Goal: Information Seeking & Learning: Learn about a topic

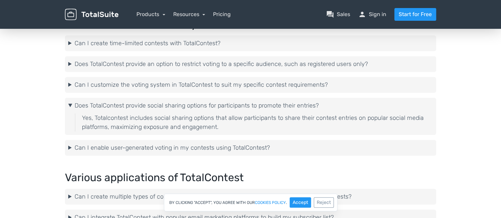
scroll to position [1046, 0]
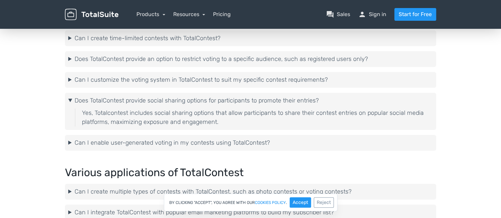
click at [170, 110] on div "Yes, Totalcontest includes social sharing options that allow participants to sh…" at bounding box center [254, 117] width 358 height 18
drag, startPoint x: 170, startPoint y: 110, endPoint x: 128, endPoint y: 100, distance: 42.8
click at [128, 100] on summary "Does TotalContest provide social sharing options for participants to promote th…" at bounding box center [250, 100] width 365 height 9
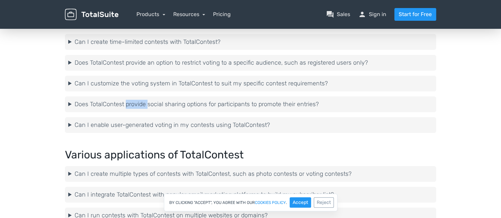
click at [128, 100] on summary "Does TotalContest provide social sharing options for participants to promote th…" at bounding box center [250, 104] width 365 height 9
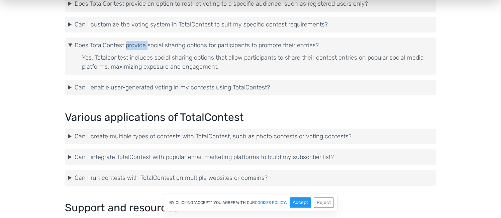
scroll to position [1079, 0]
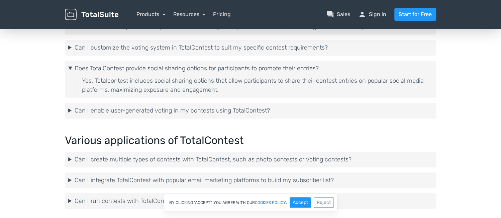
click at [274, 83] on div "Yes, Totalcontest includes social sharing options that allow participants to sh…" at bounding box center [254, 85] width 358 height 18
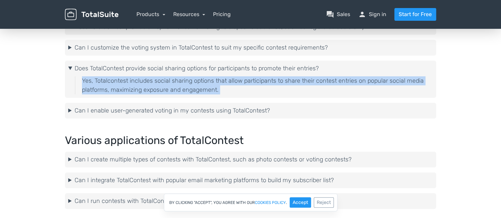
click at [274, 83] on div "Yes, Totalcontest includes social sharing options that allow participants to sh…" at bounding box center [254, 85] width 358 height 18
click at [210, 84] on div "Yes, Totalcontest includes social sharing options that allow participants to sh…" at bounding box center [254, 85] width 358 height 18
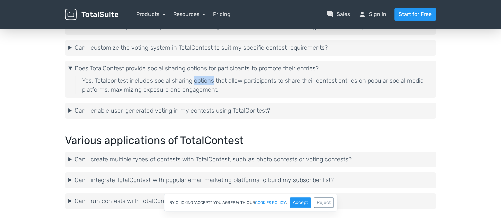
click at [210, 84] on div "Yes, Totalcontest includes social sharing options that allow participants to sh…" at bounding box center [254, 85] width 358 height 18
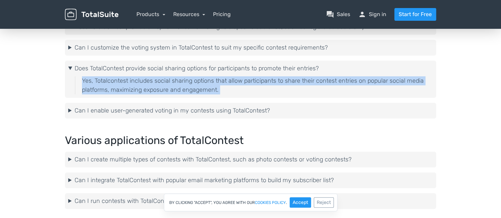
click at [210, 84] on div "Yes, Totalcontest includes social sharing options that allow participants to sh…" at bounding box center [254, 85] width 358 height 18
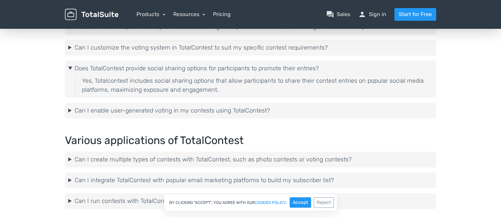
click at [135, 70] on summary "Does TotalContest provide social sharing options for participants to promote th…" at bounding box center [250, 68] width 365 height 9
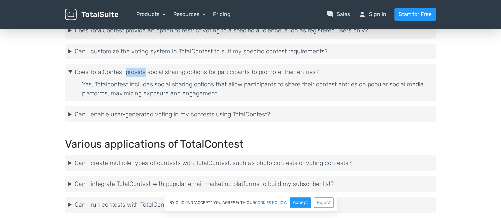
click at [135, 70] on summary "Does TotalContest provide social sharing options for participants to promote th…" at bounding box center [250, 72] width 365 height 9
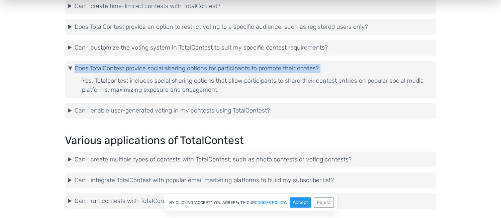
click at [135, 70] on summary "Does TotalContest provide social sharing options for participants to promote th…" at bounding box center [250, 68] width 365 height 9
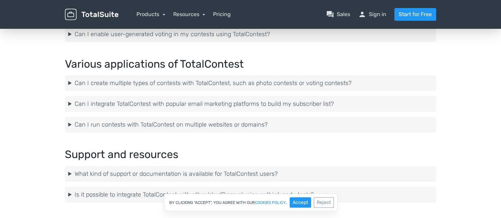
scroll to position [1245, 0]
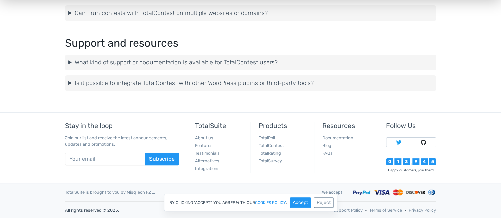
click at [181, 60] on summary "What kind of support or documentation is available for TotalContest users?" at bounding box center [250, 62] width 365 height 9
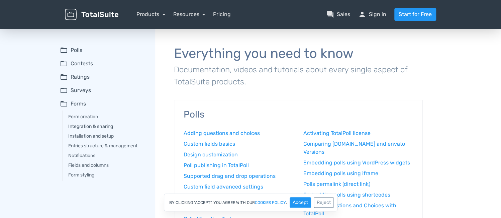
click at [104, 123] on link "Integration & sharing" at bounding box center [107, 126] width 78 height 7
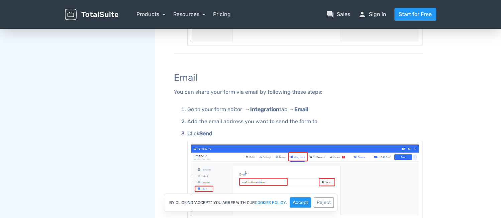
scroll to position [750, 0]
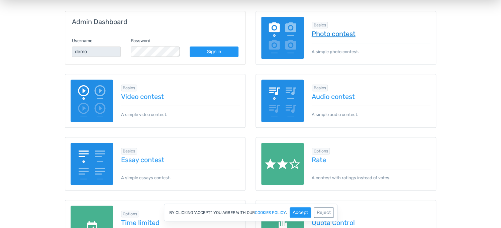
click at [324, 36] on link "Photo contest" at bounding box center [371, 33] width 119 height 7
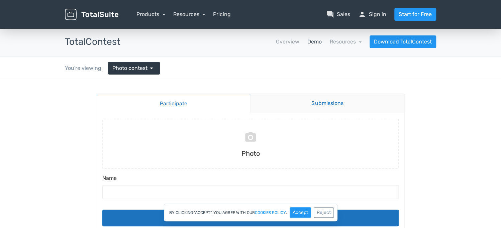
click at [302, 101] on link "Submissions" at bounding box center [328, 103] width 154 height 19
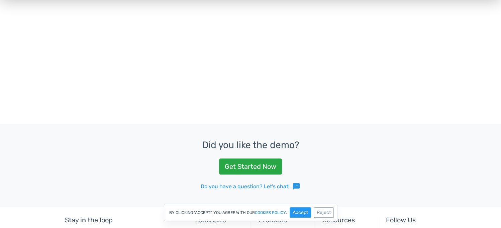
scroll to position [157, 0]
